Goal: Register for event/course

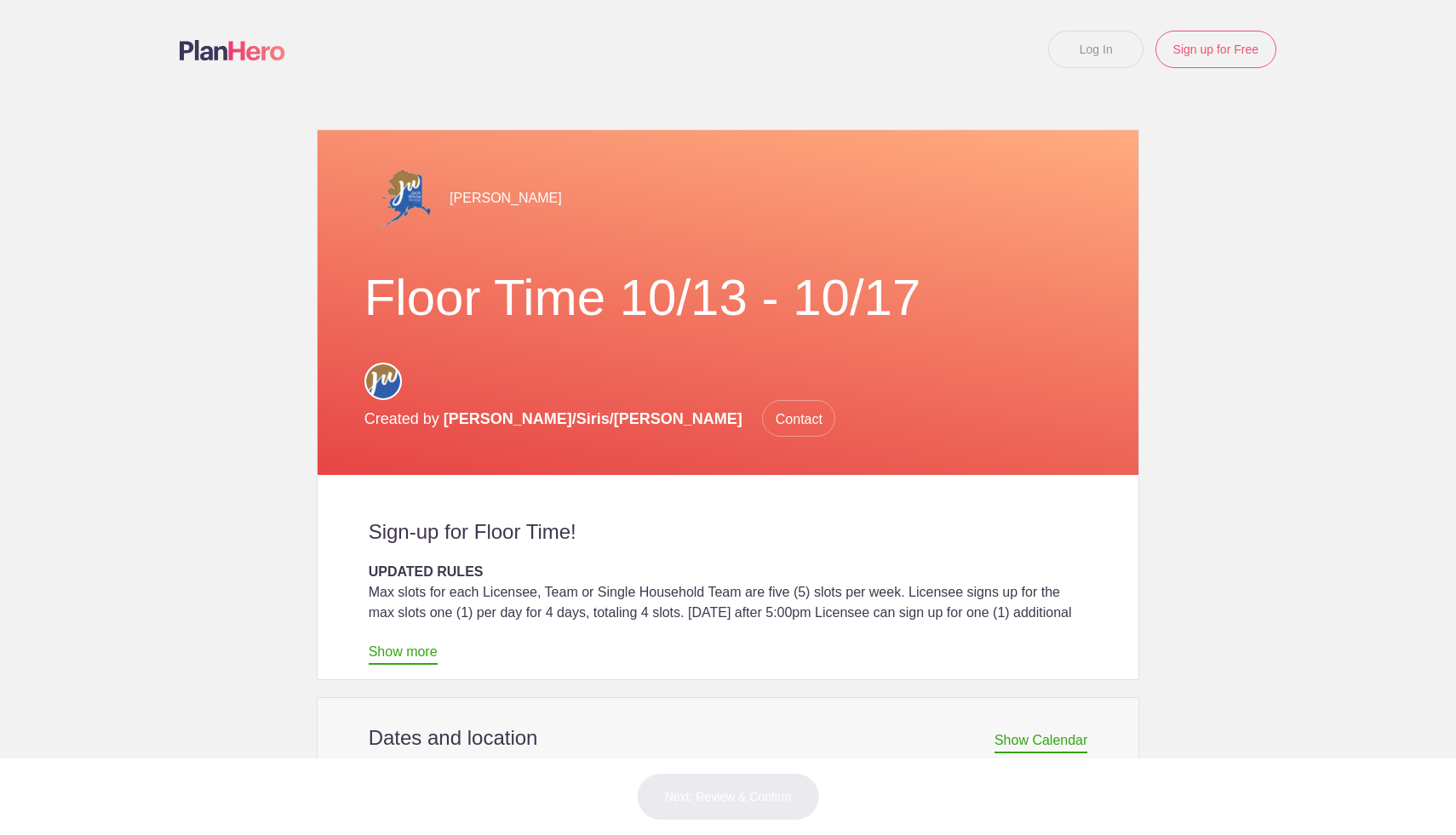
scroll to position [297, 0]
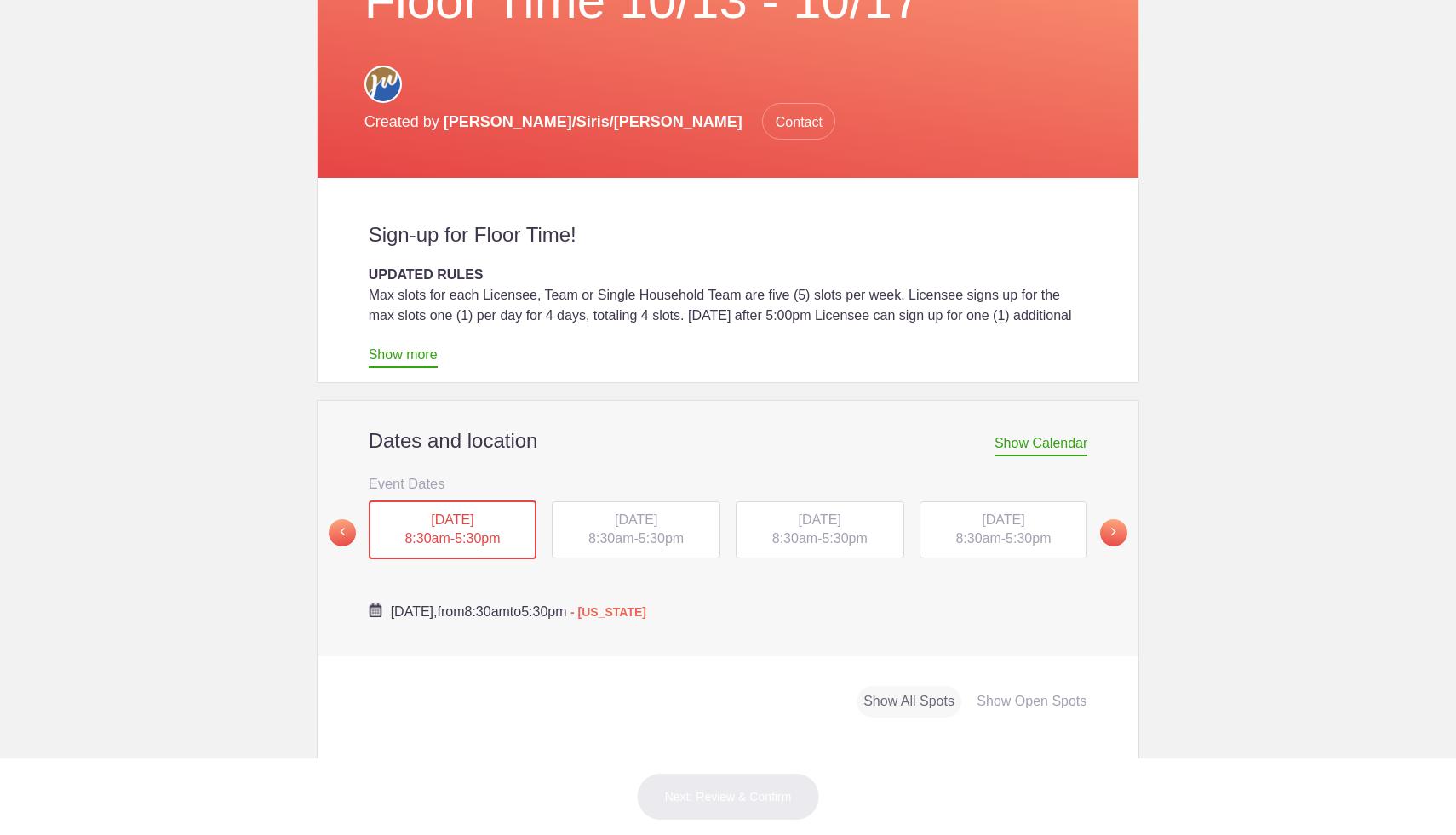
click at [867, 501] on div "[DATE] 8:30am - 5:30pm" at bounding box center [820, 530] width 168 height 58
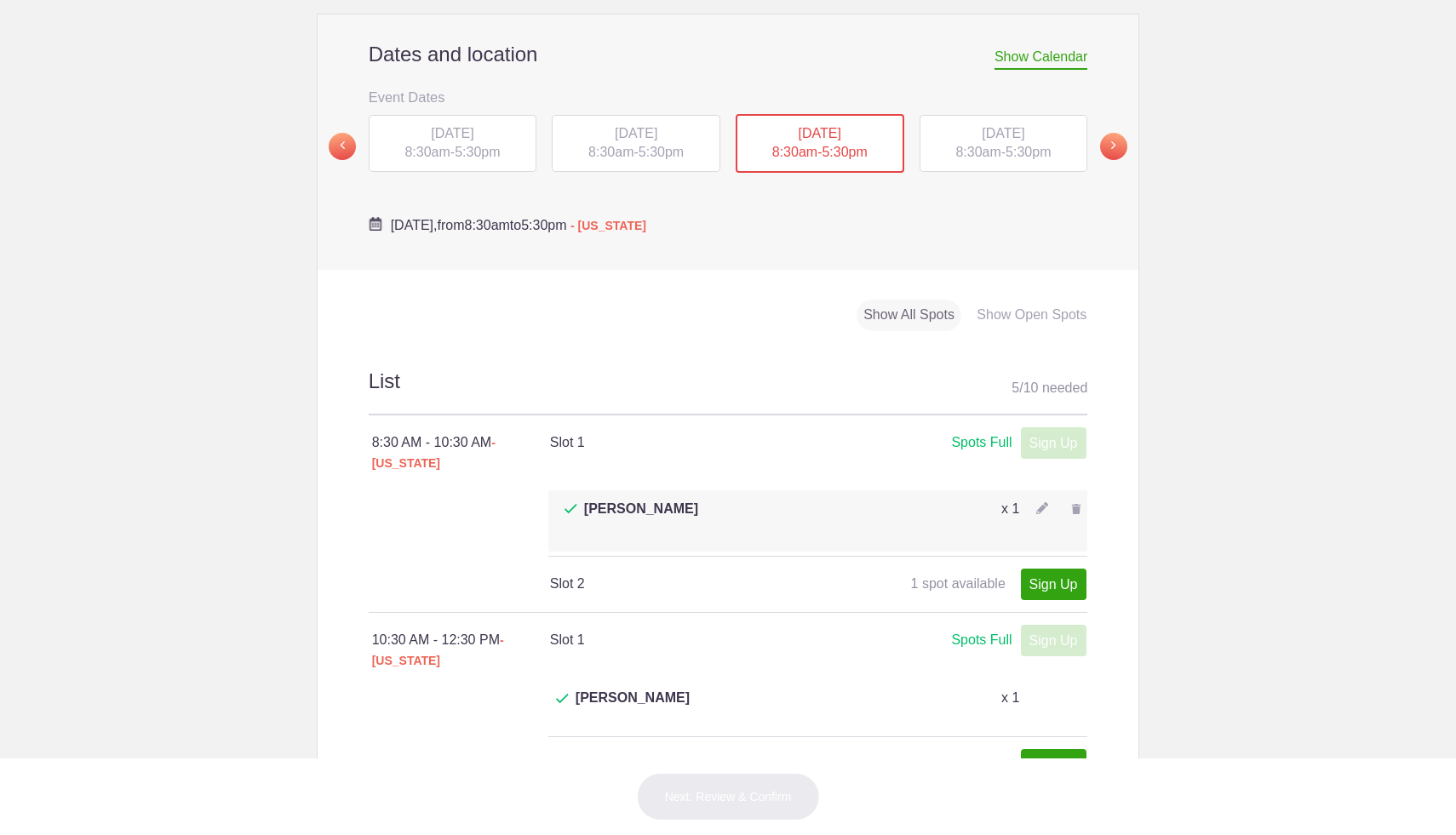
scroll to position [691, 0]
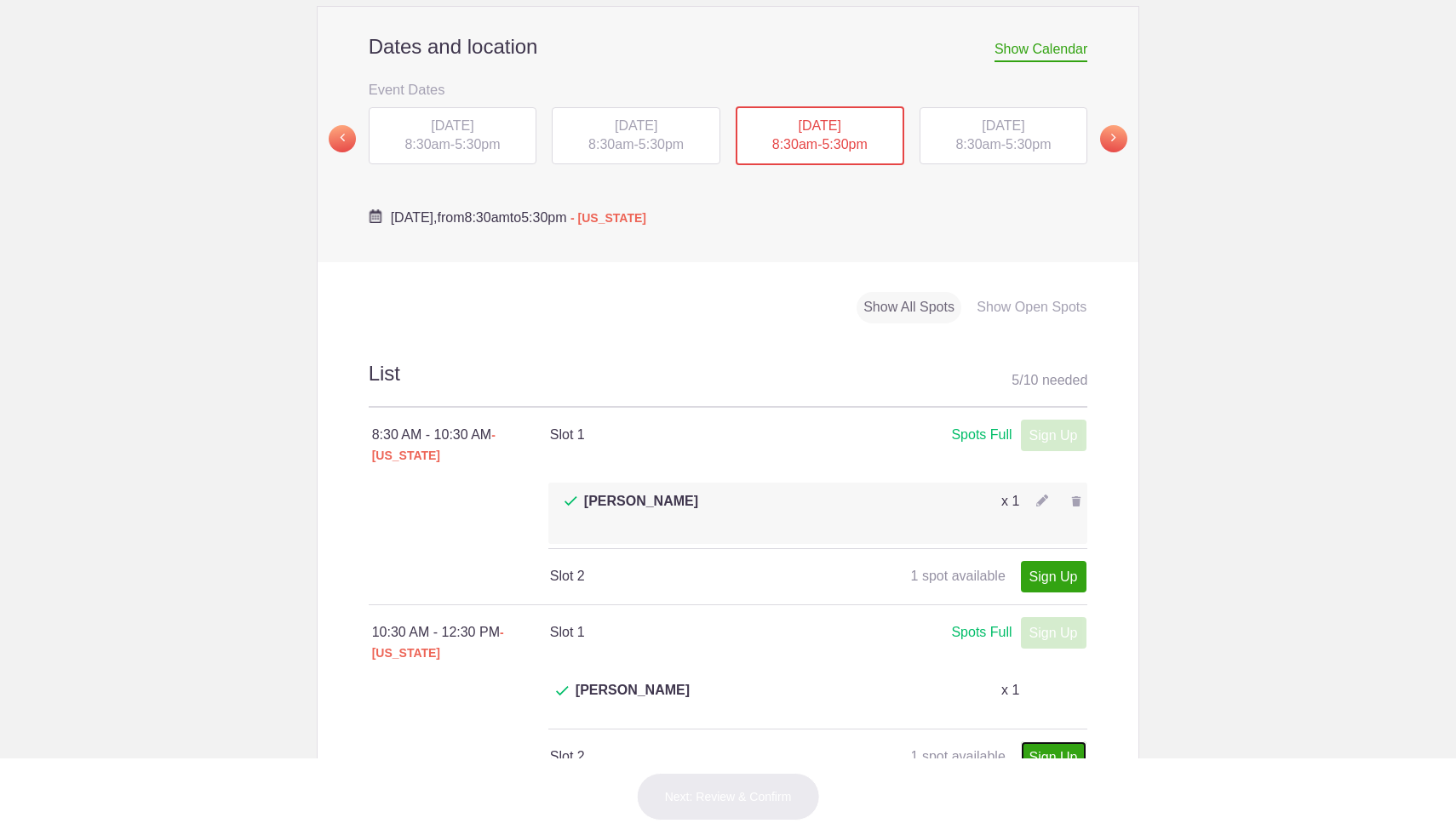
click at [1046, 742] on link "Sign Up" at bounding box center [1053, 757] width 65 height 31
type input "1"
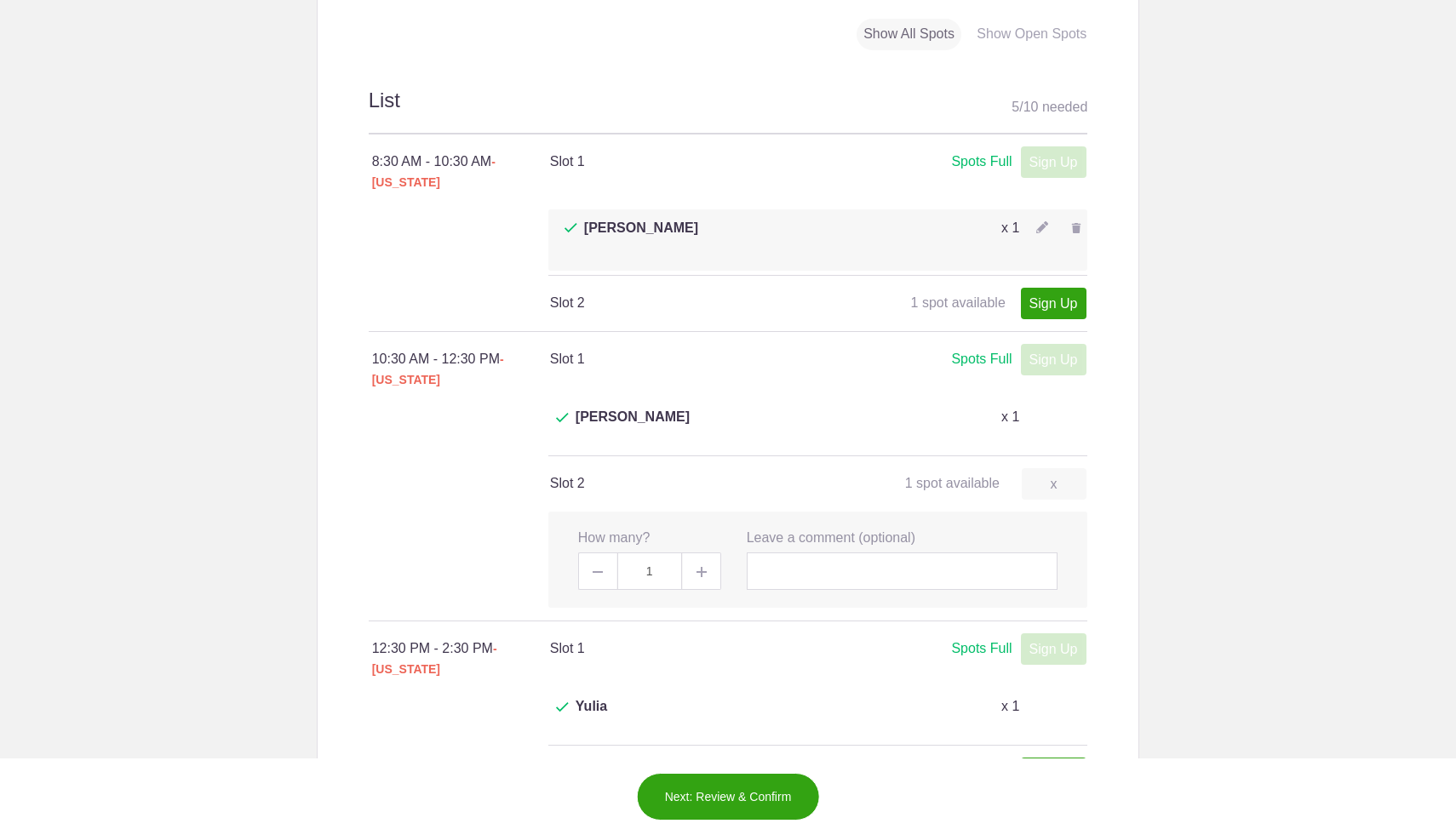
scroll to position [973, 0]
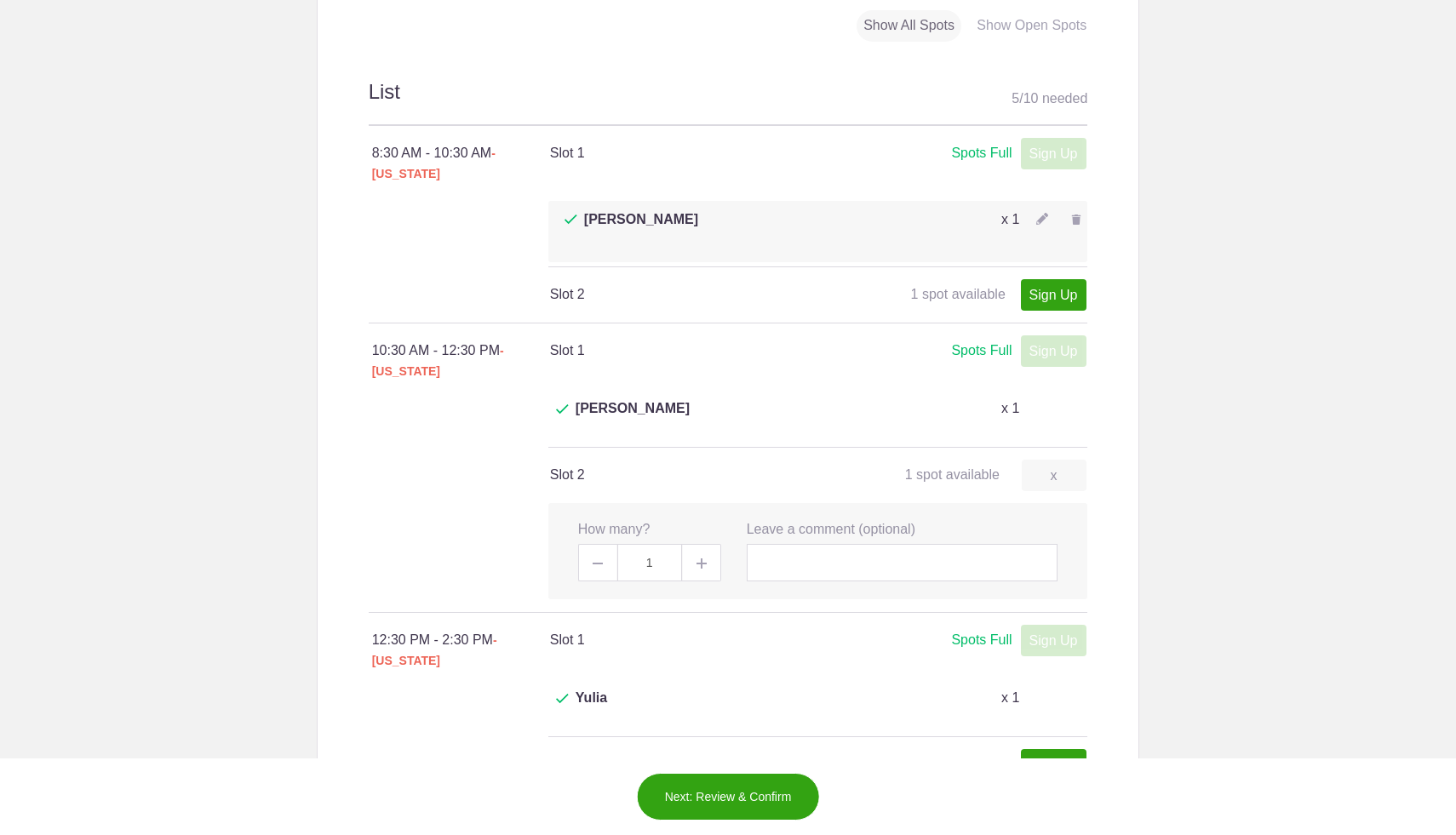
click at [752, 802] on button "Next: Review & Confirm" at bounding box center [729, 797] width 183 height 48
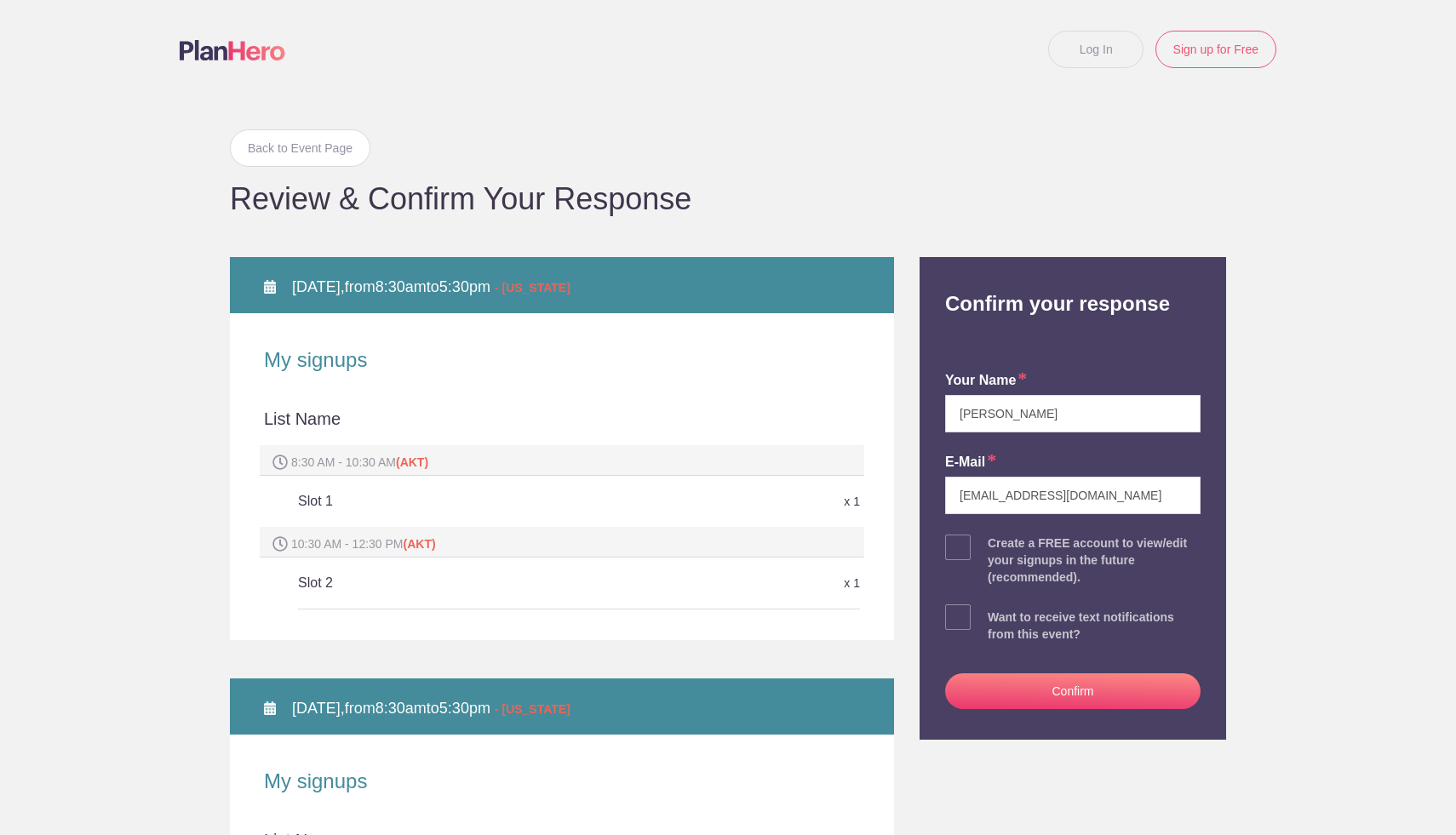
click at [1096, 696] on button "Confirm" at bounding box center [1072, 691] width 255 height 36
